Goal: Transaction & Acquisition: Purchase product/service

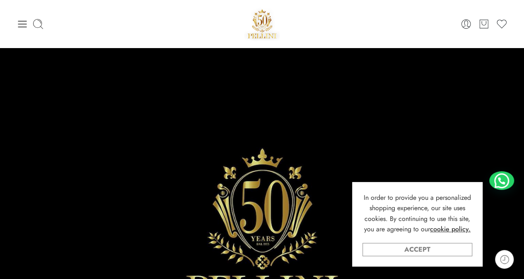
click at [448, 252] on link "Accept" at bounding box center [417, 249] width 110 height 13
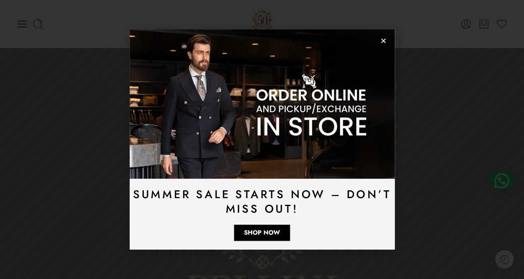
click at [381, 41] on icon "Close" at bounding box center [383, 41] width 6 height 6
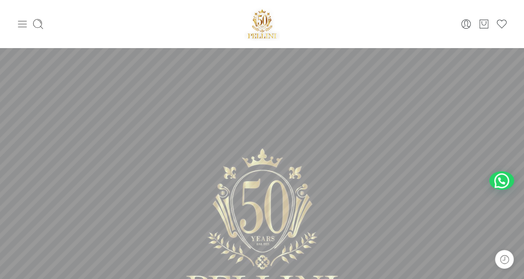
click at [17, 27] on icon at bounding box center [23, 24] width 12 height 12
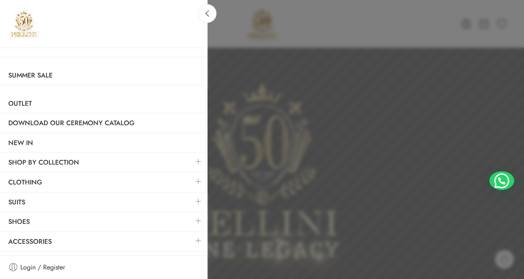
scroll to position [55, 0]
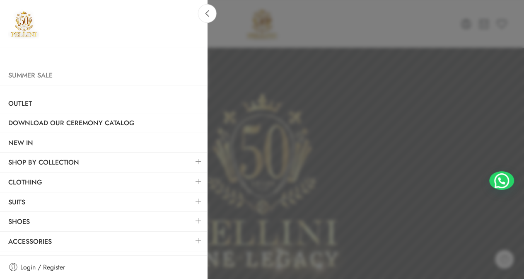
click at [40, 79] on link "Summer Sale" at bounding box center [103, 75] width 207 height 19
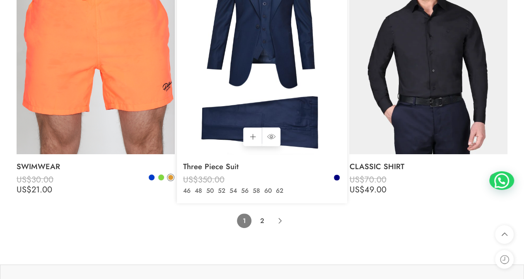
scroll to position [5355, 0]
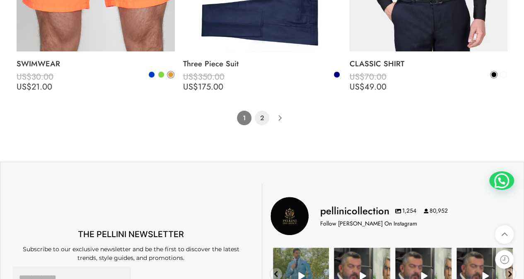
click at [263, 115] on link "2" at bounding box center [262, 118] width 14 height 14
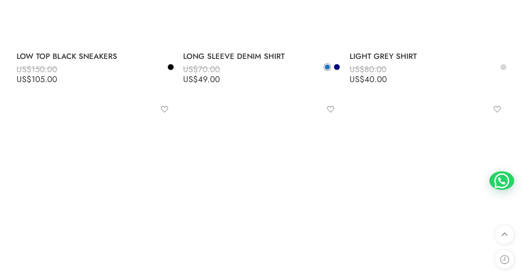
scroll to position [2714, 0]
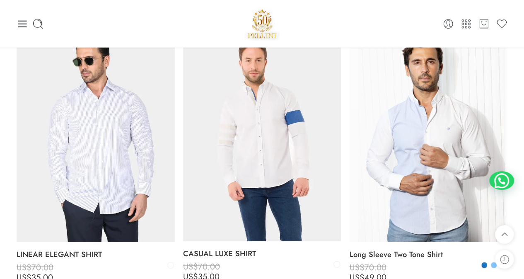
drag, startPoint x: 180, startPoint y: 141, endPoint x: 176, endPoint y: 22, distance: 119.3
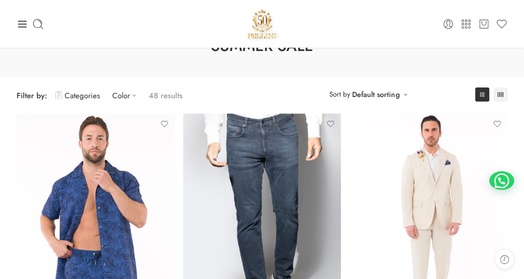
scroll to position [0, 0]
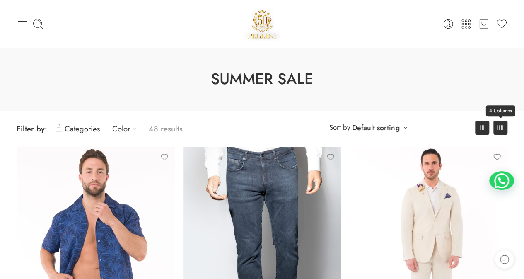
click at [497, 129] on icon at bounding box center [500, 127] width 6 height 5
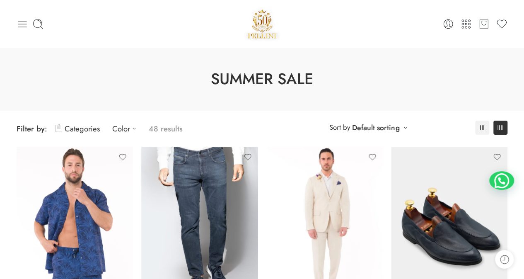
click at [16, 22] on div "0 Cart 0 Wishlist Search here" at bounding box center [261, 23] width 499 height 35
click at [20, 21] on icon at bounding box center [22, 24] width 9 height 7
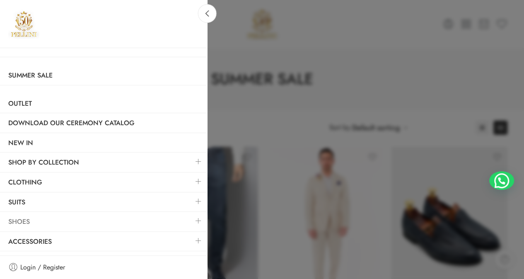
click at [22, 220] on link "Shoes" at bounding box center [103, 221] width 207 height 19
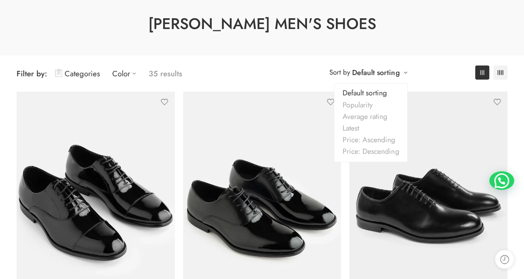
click at [394, 77] on link "Default sorting" at bounding box center [375, 73] width 47 height 12
click at [377, 140] on link "Price: Ascending" at bounding box center [370, 140] width 73 height 12
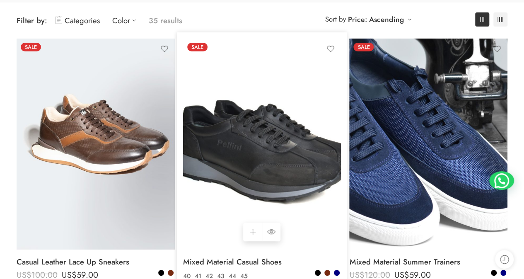
scroll to position [110, 0]
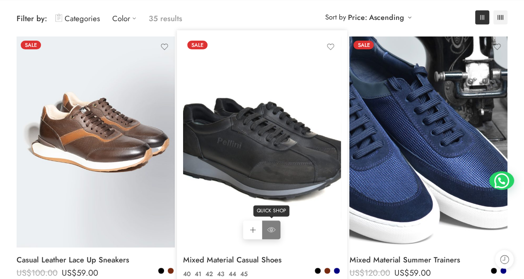
click at [269, 231] on icon at bounding box center [271, 229] width 8 height 15
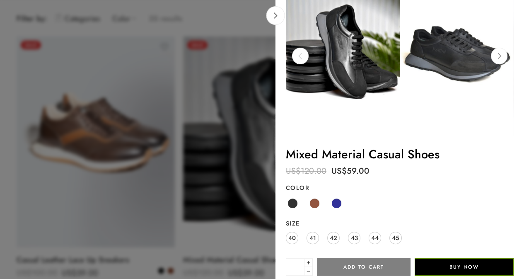
scroll to position [27, 0]
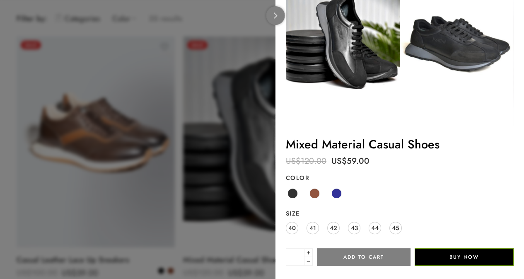
click at [276, 18] on icon at bounding box center [275, 15] width 6 height 6
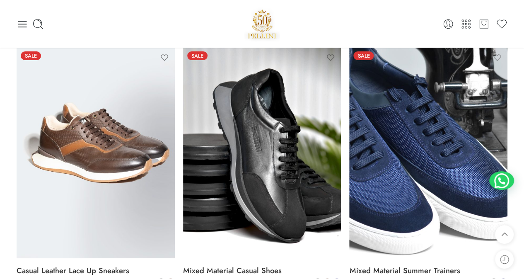
scroll to position [0, 0]
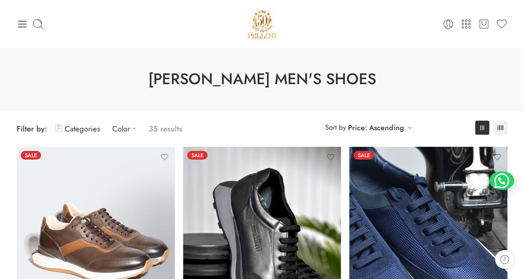
drag, startPoint x: 178, startPoint y: 186, endPoint x: 179, endPoint y: 99, distance: 86.5
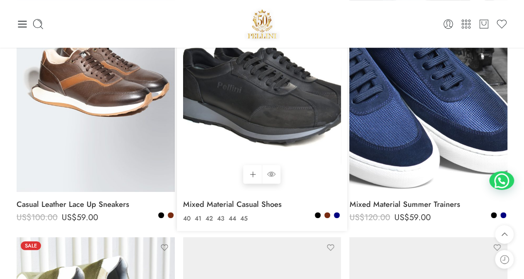
scroll to position [166, 0]
